Goal: Task Accomplishment & Management: Complete application form

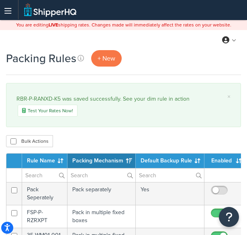
select select "15"
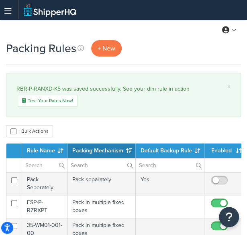
scroll to position [10, 0]
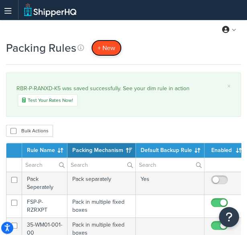
click at [106, 49] on span "+ New" at bounding box center [106, 47] width 18 height 9
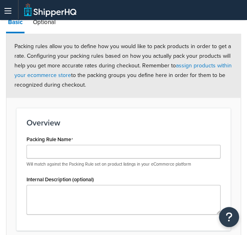
scroll to position [92, 0]
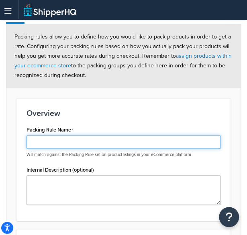
click at [73, 144] on input "Packing Rule Name" at bounding box center [123, 142] width 194 height 14
paste input "RBR-P-RANXD-K4"
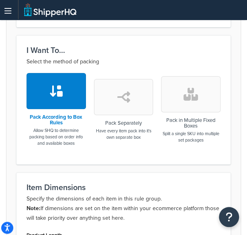
scroll to position [289, 0]
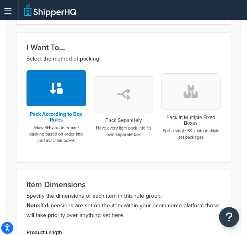
type input "RBR-P-RANXD-K4"
click at [187, 95] on icon "button" at bounding box center [190, 91] width 14 height 13
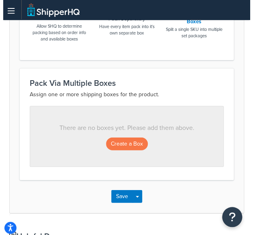
scroll to position [391, 0]
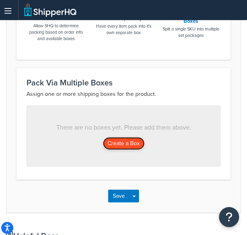
click at [122, 149] on button "Create a Box" at bounding box center [124, 143] width 42 height 13
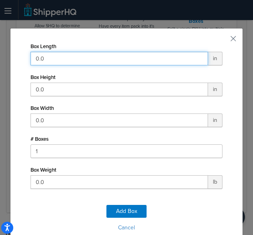
click at [144, 53] on input "0.0" at bounding box center [118, 59] width 177 height 14
type input "49"
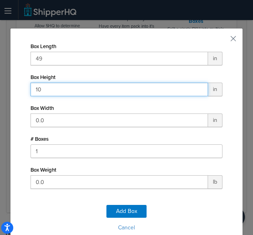
type input "10"
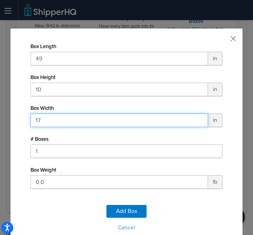
type input "17"
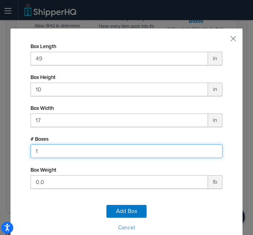
click at [77, 150] on input "1" at bounding box center [126, 151] width 192 height 14
type input "1"
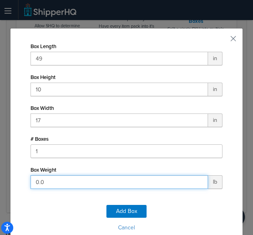
click at [76, 178] on input "0.0" at bounding box center [118, 182] width 177 height 14
type input "65"
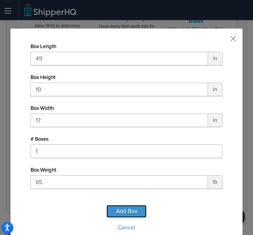
click at [116, 206] on button "Add Box" at bounding box center [126, 211] width 40 height 13
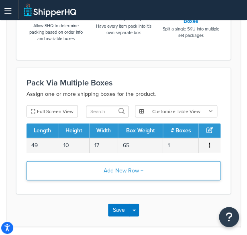
click at [140, 170] on button "Add New Row +" at bounding box center [123, 170] width 194 height 19
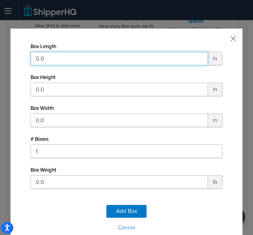
click at [112, 60] on input "0.0" at bounding box center [118, 59] width 177 height 14
type input "61"
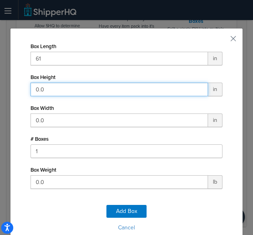
click at [81, 88] on input "0.0" at bounding box center [118, 90] width 177 height 14
type input "17"
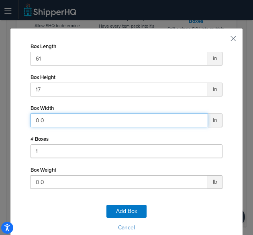
click at [65, 123] on input "0.0" at bounding box center [118, 121] width 177 height 14
type input "16"
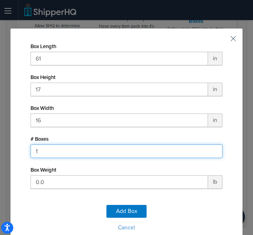
click at [68, 153] on input "1" at bounding box center [126, 151] width 192 height 14
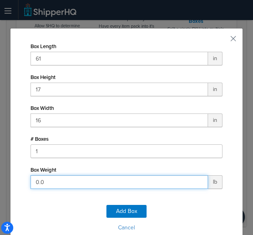
click at [65, 178] on input "0.0" at bounding box center [118, 182] width 177 height 14
type input "52"
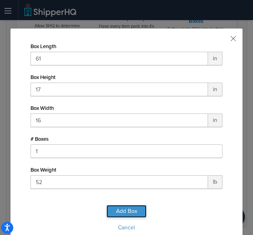
click at [129, 208] on button "Add Box" at bounding box center [126, 211] width 40 height 13
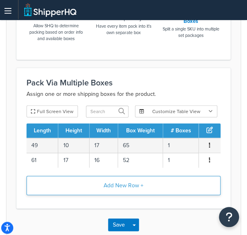
click at [127, 183] on button "Add New Row +" at bounding box center [123, 185] width 194 height 19
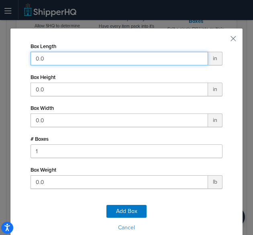
click at [118, 55] on input "0.0" at bounding box center [118, 59] width 177 height 14
type input "42"
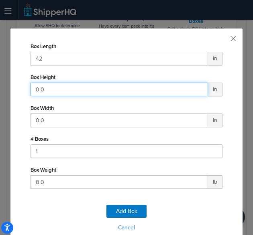
click at [95, 91] on input "0.0" at bounding box center [118, 90] width 177 height 14
type input "9"
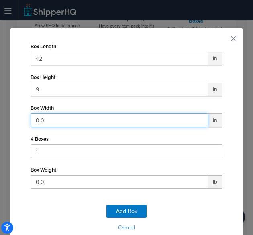
click at [79, 120] on input "0.0" at bounding box center [118, 121] width 177 height 14
type input "14"
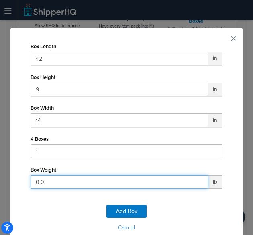
click at [57, 183] on input "0.0" at bounding box center [118, 182] width 177 height 14
type input "36"
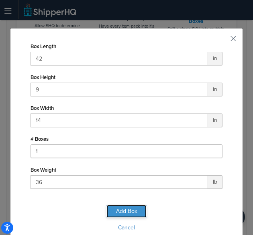
click at [133, 209] on button "Add Box" at bounding box center [126, 211] width 40 height 13
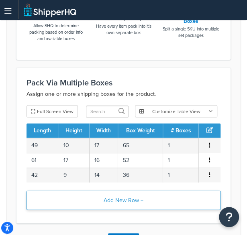
click at [117, 201] on button "Add New Row +" at bounding box center [123, 200] width 194 height 19
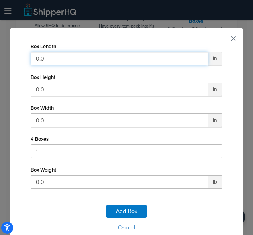
click at [76, 58] on input "0.0" at bounding box center [118, 59] width 177 height 14
type input "11"
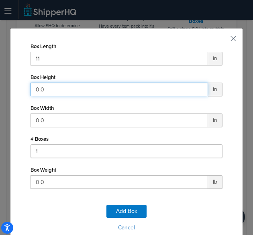
click at [76, 88] on input "0.0" at bounding box center [118, 90] width 177 height 14
type input "5"
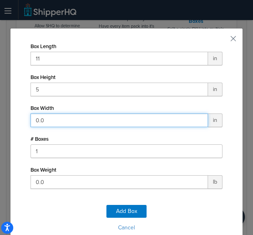
click at [76, 122] on input "0.0" at bounding box center [118, 121] width 177 height 14
type input "8"
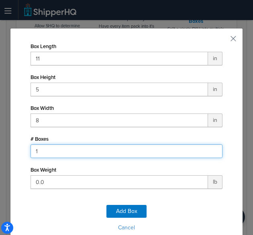
click at [59, 149] on input "1" at bounding box center [126, 151] width 192 height 14
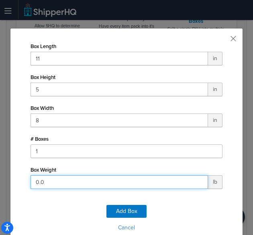
click at [53, 181] on input "0.0" at bounding box center [118, 182] width 177 height 14
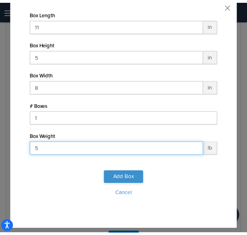
scroll to position [34, 0]
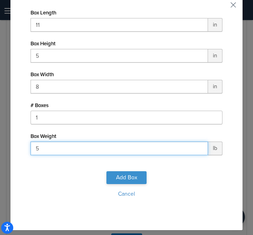
type input "5"
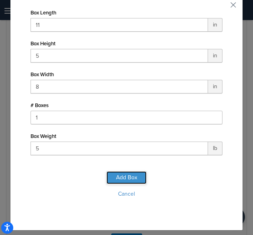
click at [109, 174] on button "Add Box" at bounding box center [126, 177] width 40 height 13
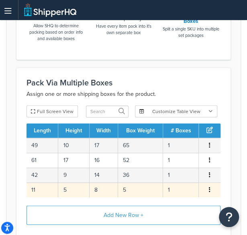
click at [213, 191] on span "Edit Delete" at bounding box center [209, 190] width 12 height 9
click at [208, 190] on button "button" at bounding box center [209, 190] width 6 height 9
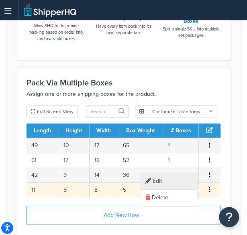
click at [176, 185] on div "Edit" at bounding box center [168, 181] width 57 height 16
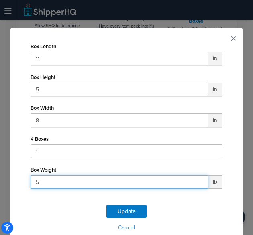
click at [122, 183] on input "5" at bounding box center [118, 182] width 177 height 14
type input "6"
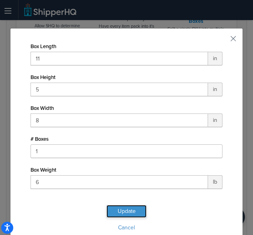
click at [122, 210] on button "Update" at bounding box center [126, 211] width 40 height 13
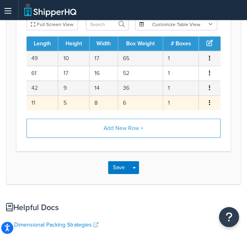
scroll to position [478, 0]
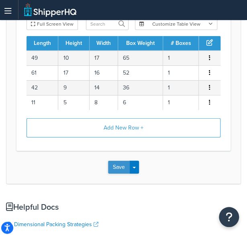
click at [123, 163] on button "Save" at bounding box center [119, 167] width 22 height 13
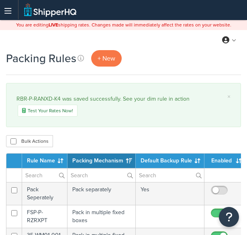
select select "15"
